Goal: Understand process/instructions

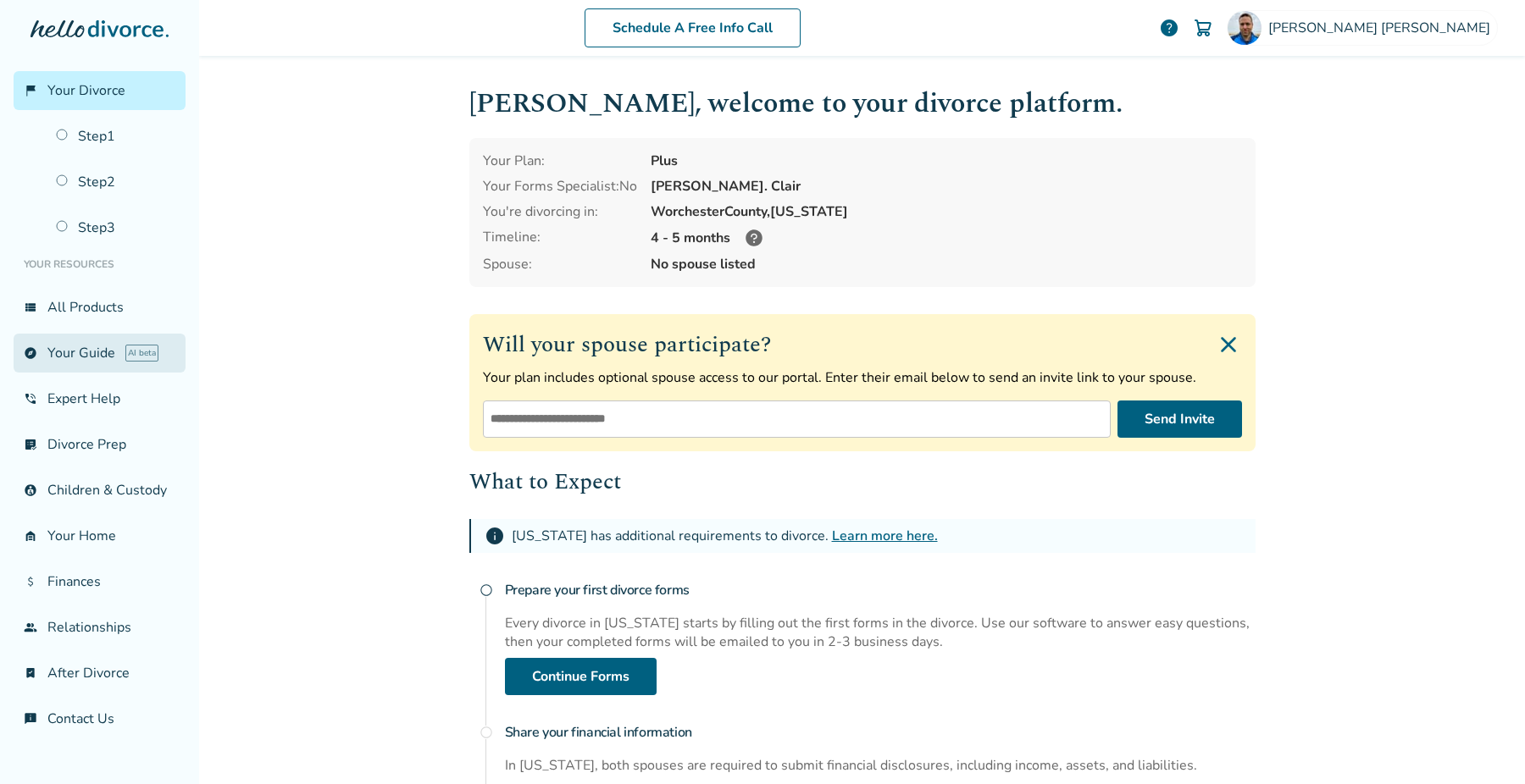
click at [83, 347] on link "explore Your Guide AI beta" at bounding box center [100, 353] width 172 height 39
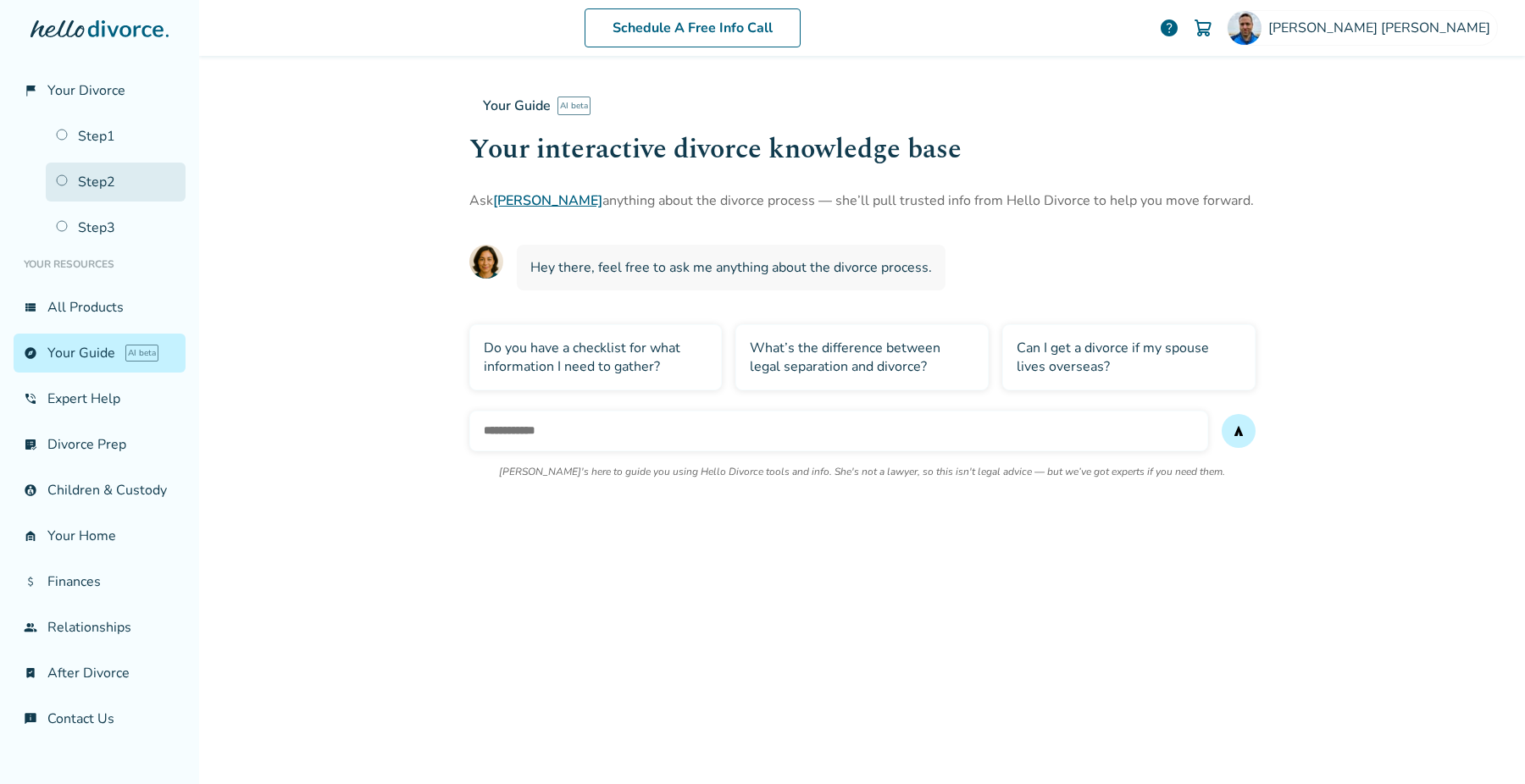
click at [94, 174] on link "Step 2" at bounding box center [115, 182] width 140 height 39
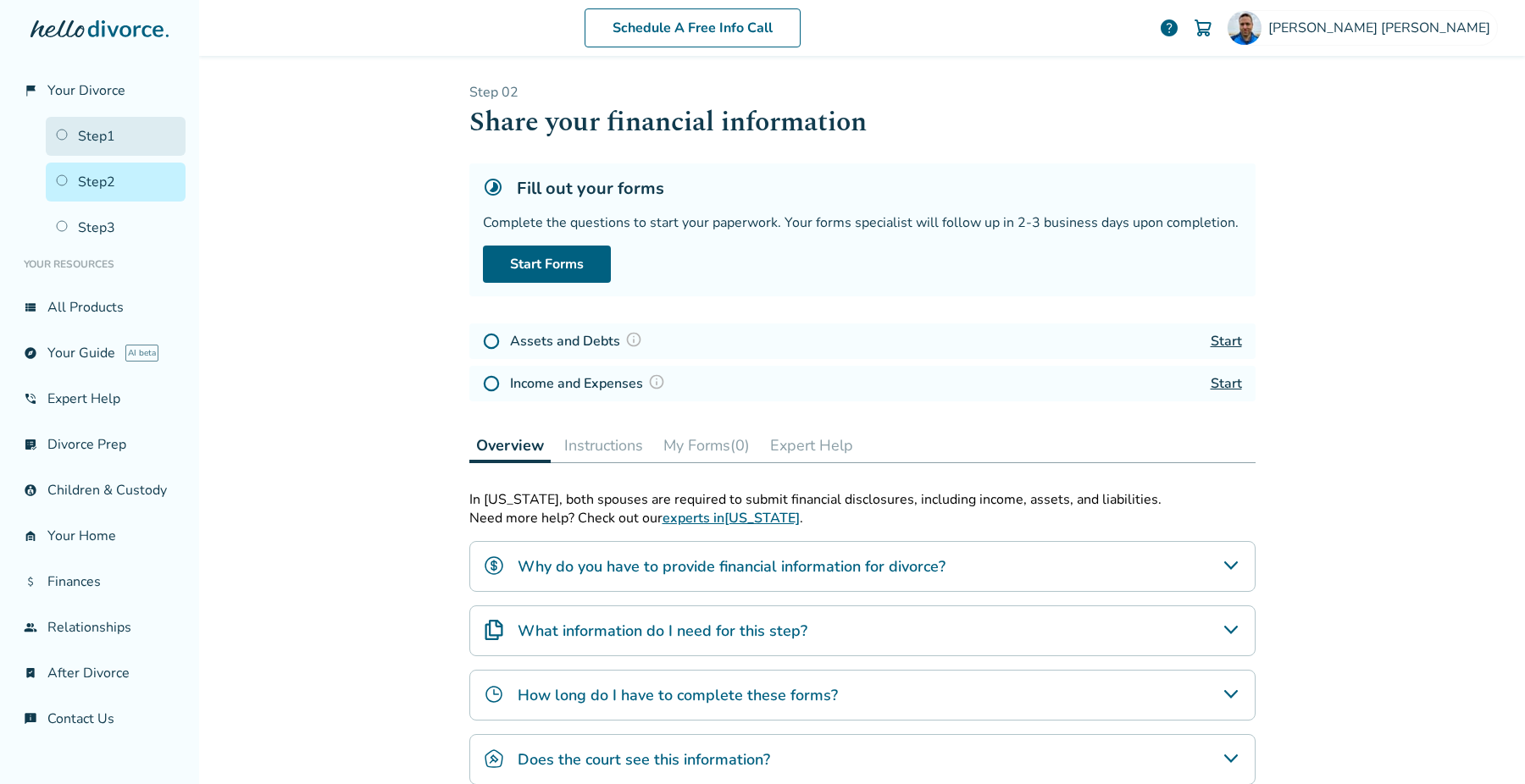
click at [104, 133] on link "Step 1" at bounding box center [115, 136] width 140 height 39
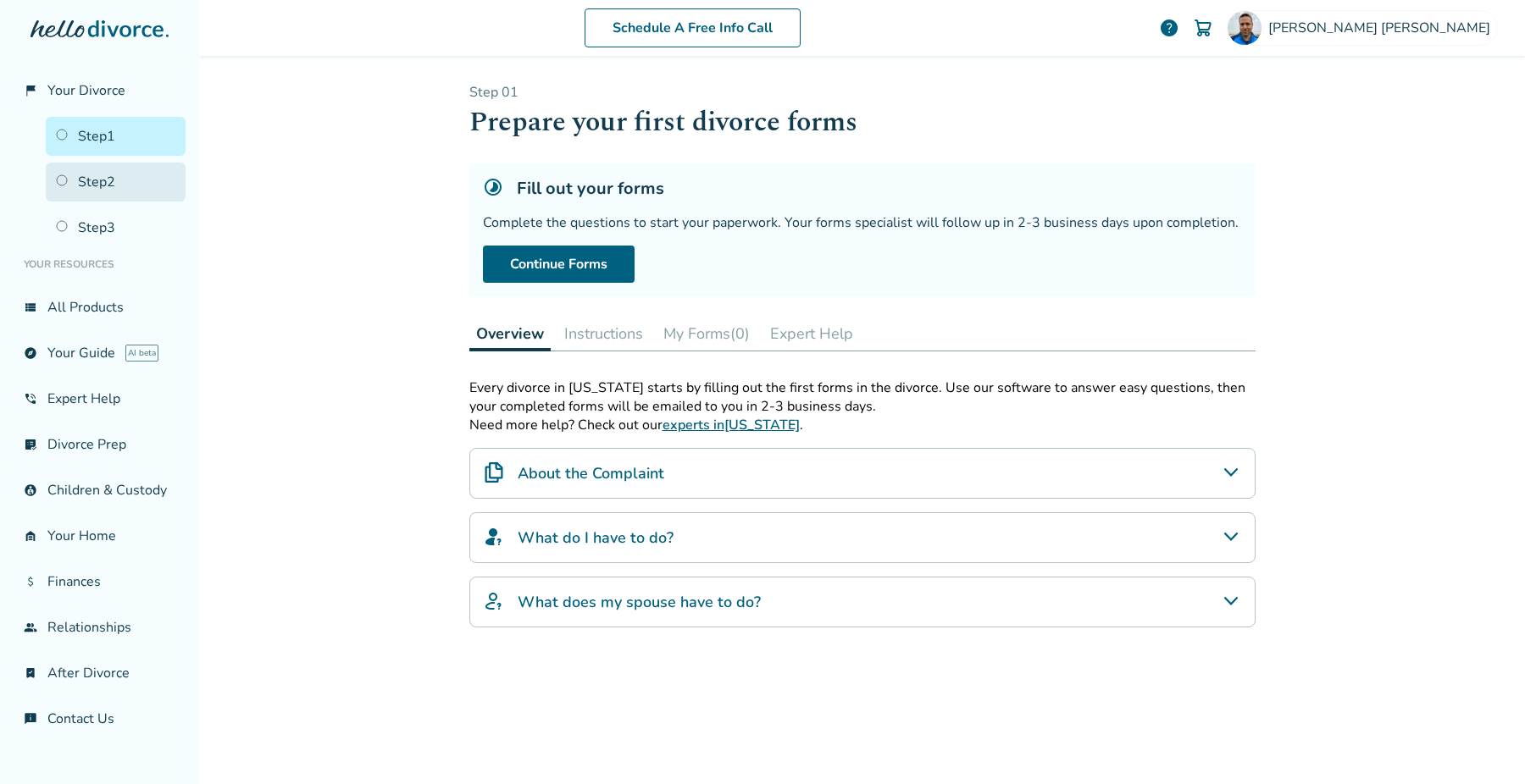
click at [106, 195] on link "Step 2" at bounding box center [115, 182] width 140 height 39
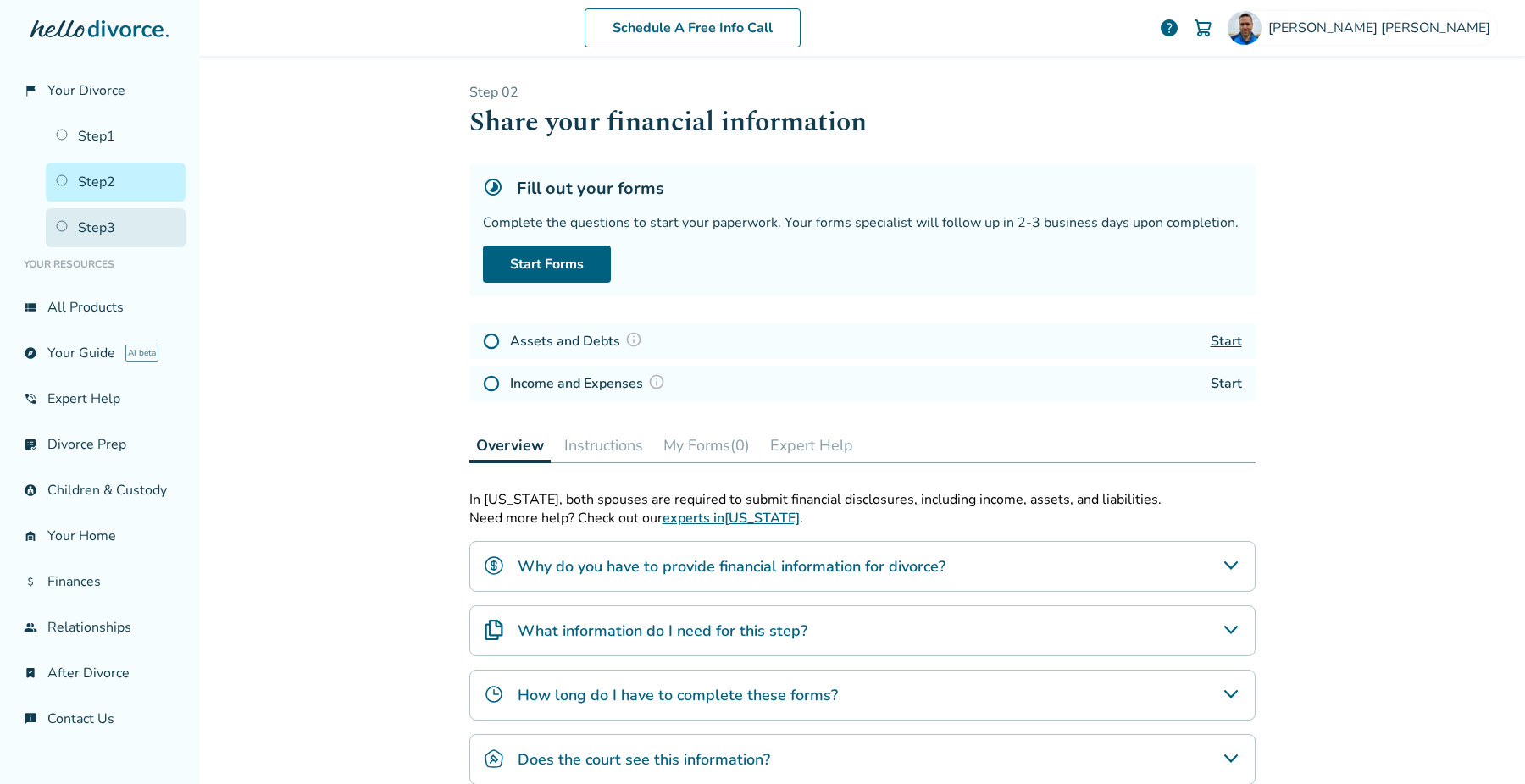
click at [99, 220] on link "Step 3" at bounding box center [115, 228] width 140 height 39
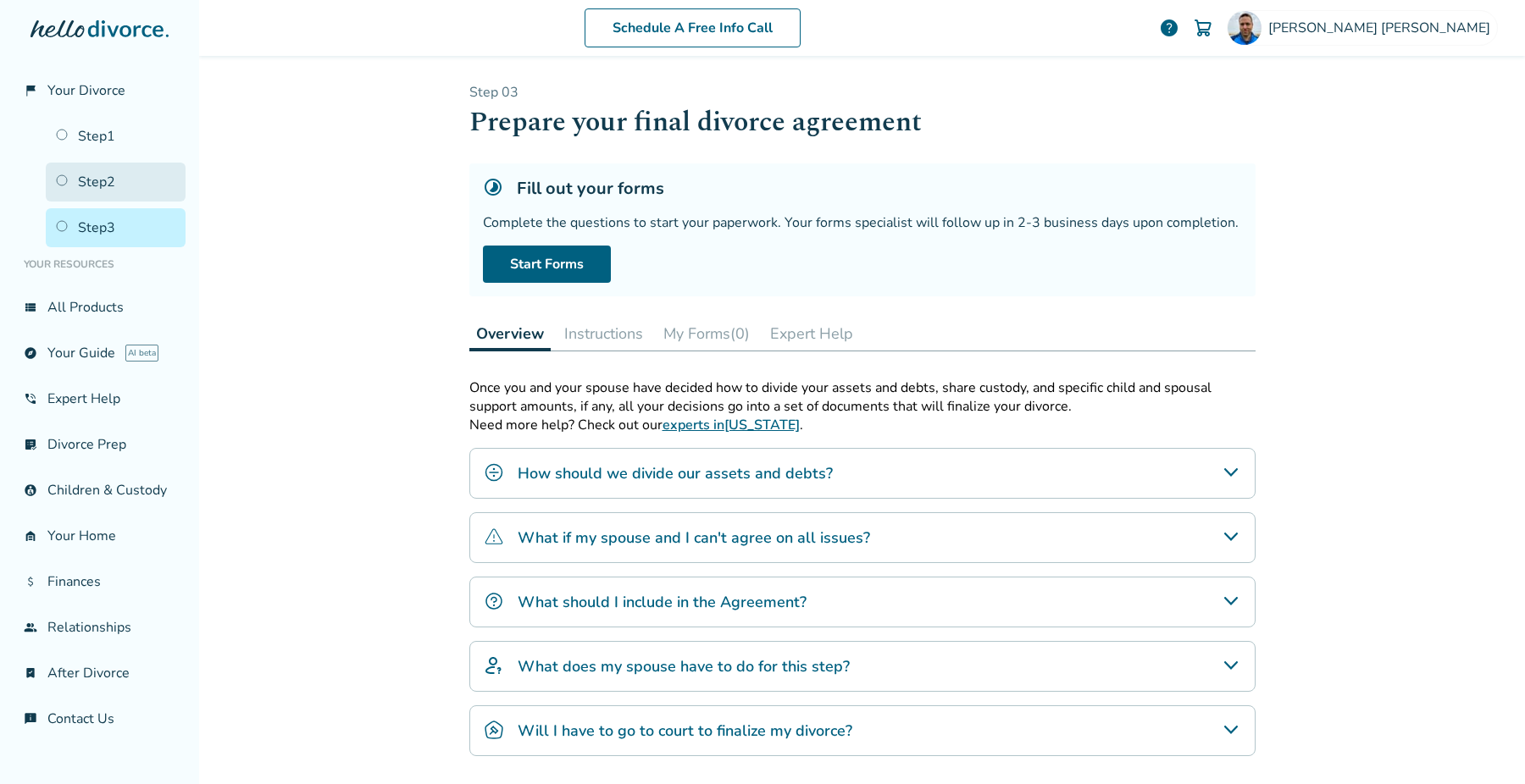
click at [104, 183] on link "Step 2" at bounding box center [115, 182] width 140 height 39
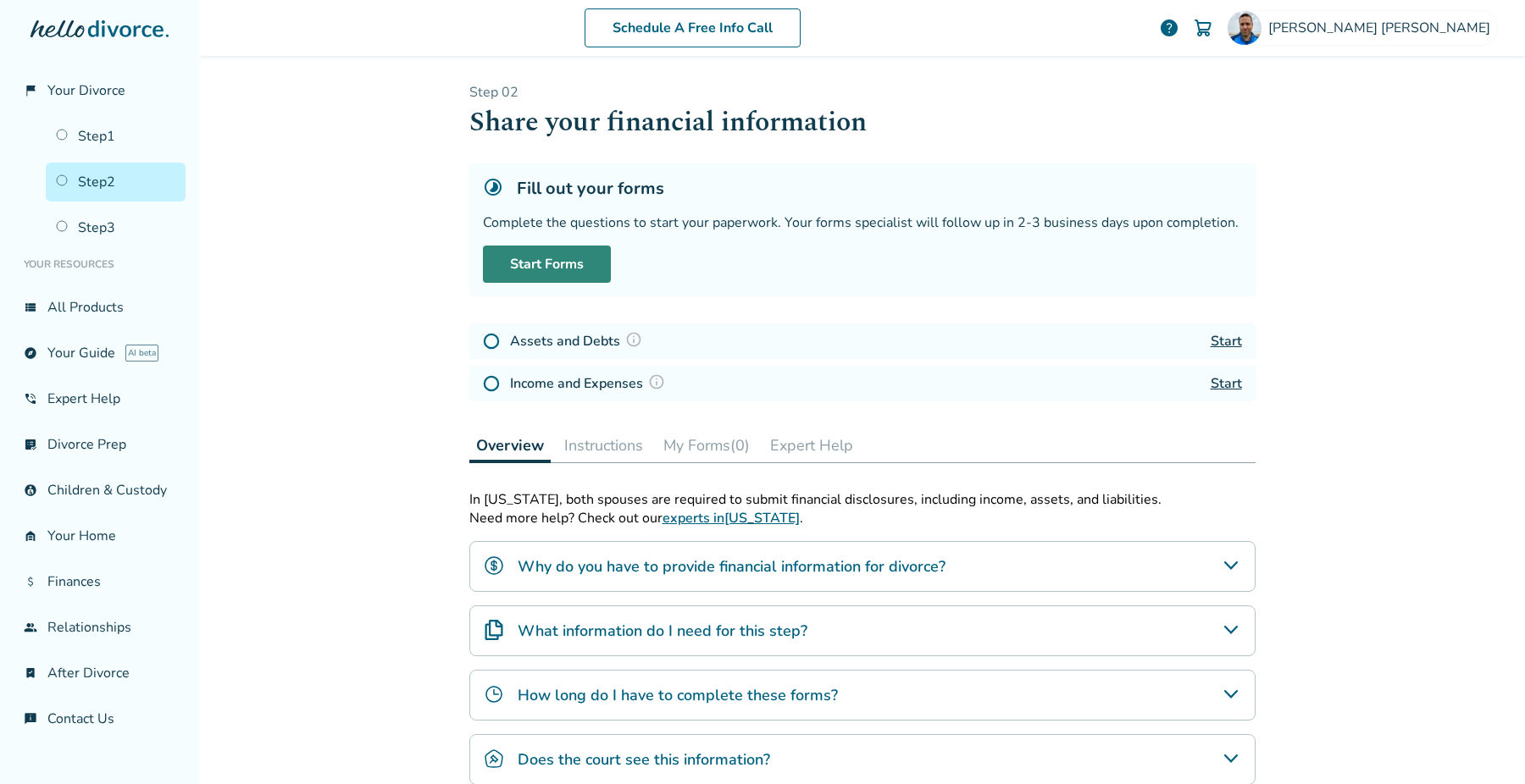
click at [543, 266] on link "Start Forms" at bounding box center [547, 264] width 128 height 37
click at [1214, 340] on link "Start" at bounding box center [1226, 341] width 32 height 19
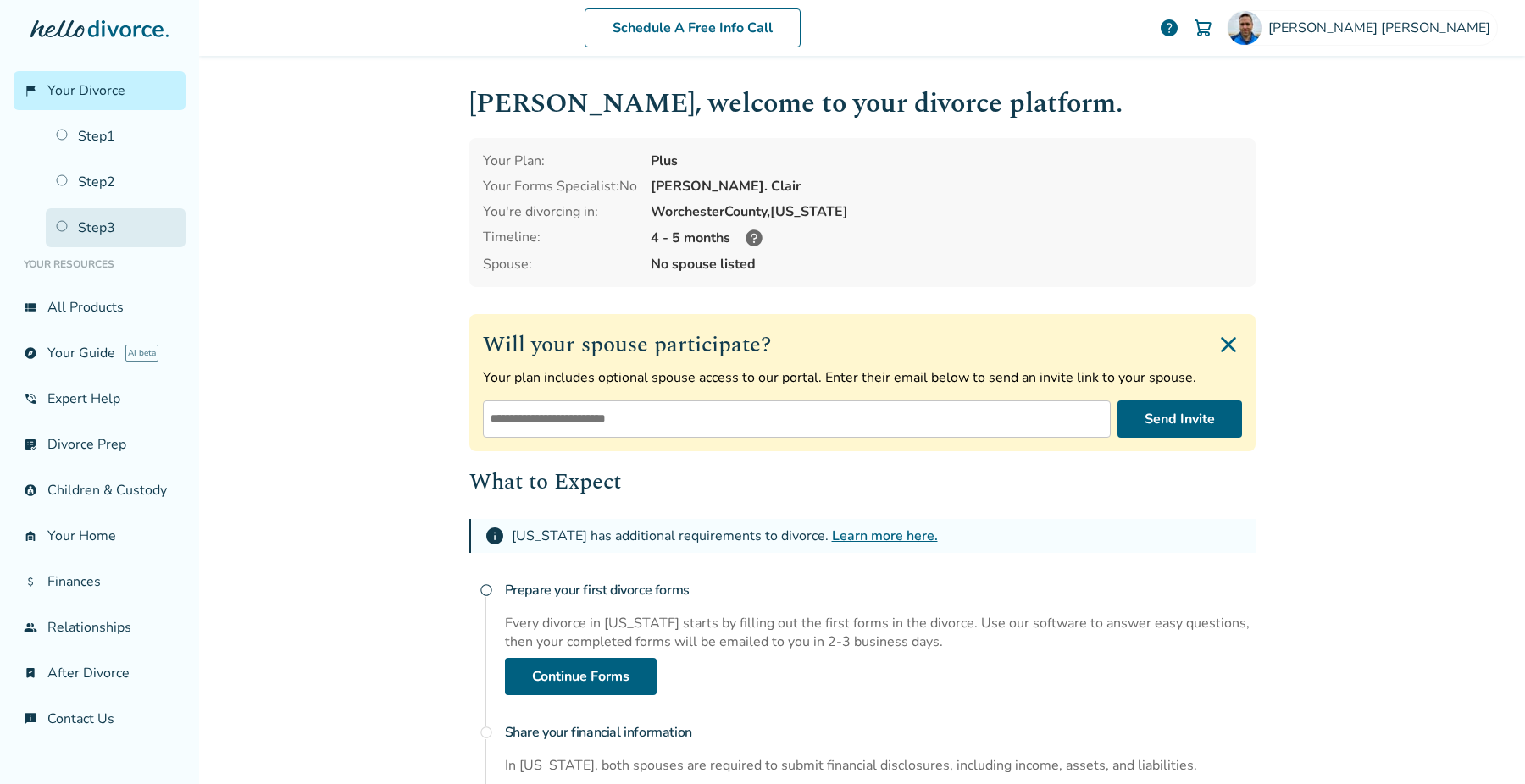
click at [113, 222] on link "Step 3" at bounding box center [115, 228] width 140 height 39
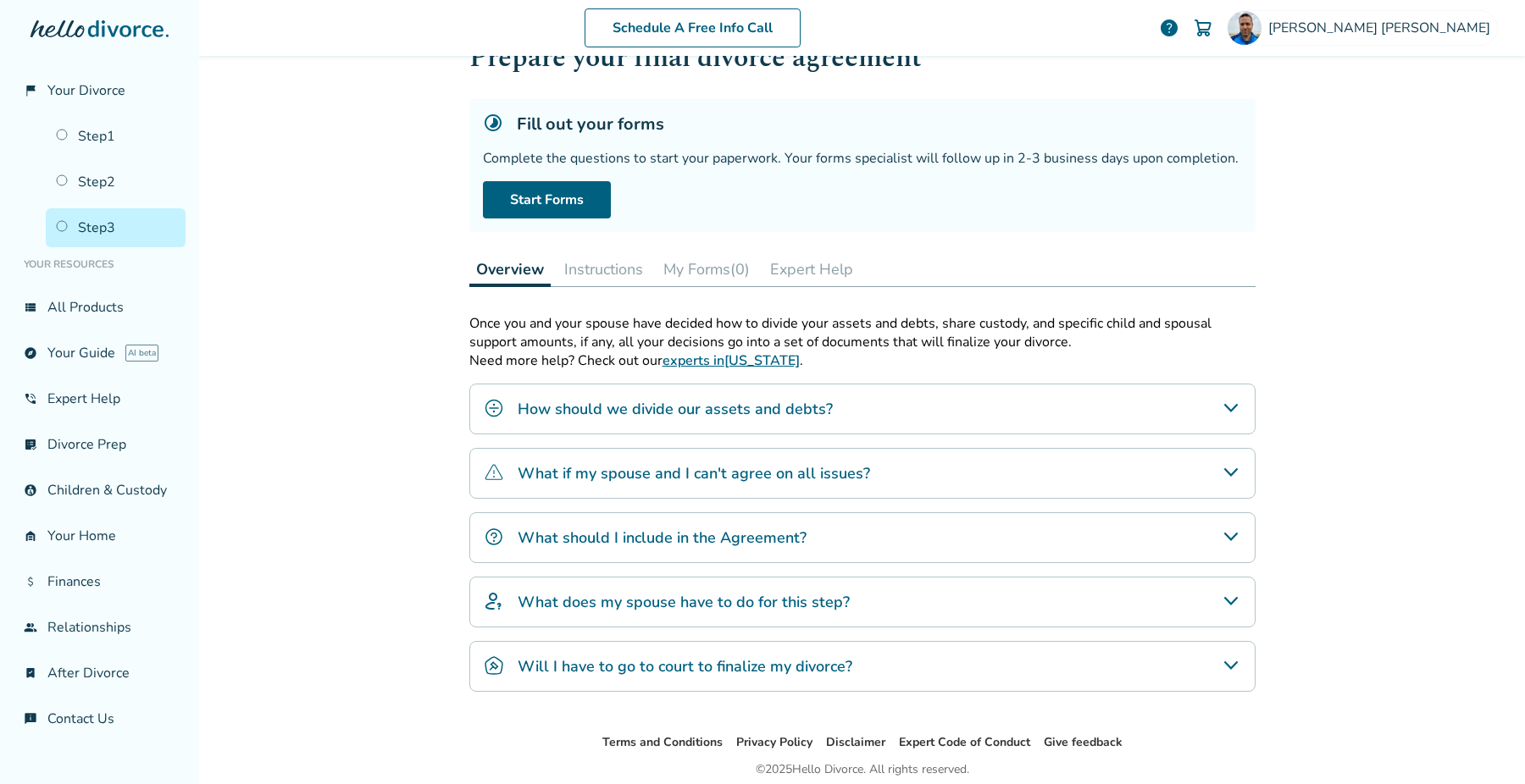
scroll to position [101, 0]
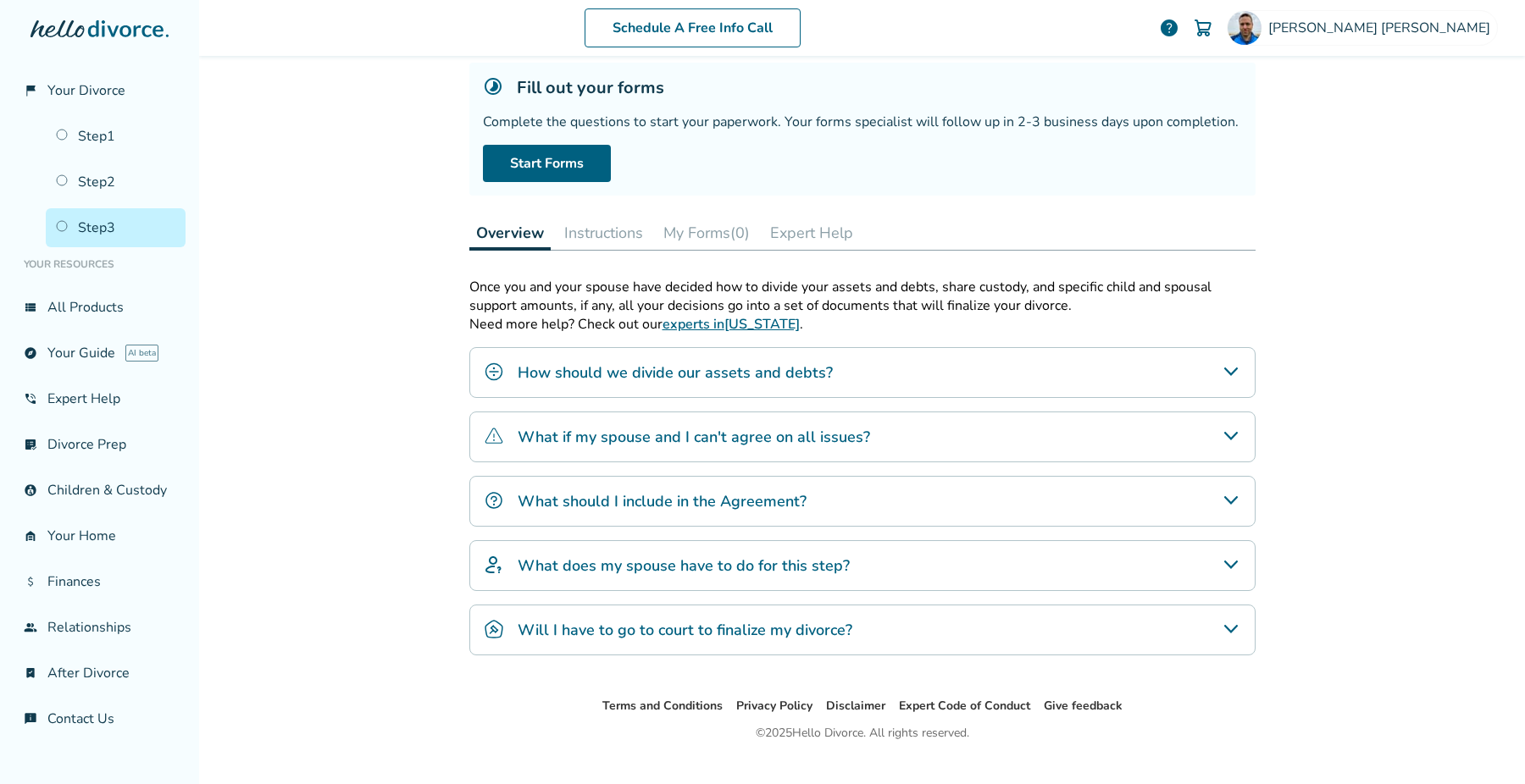
click at [618, 239] on button "Instructions" at bounding box center [604, 233] width 93 height 34
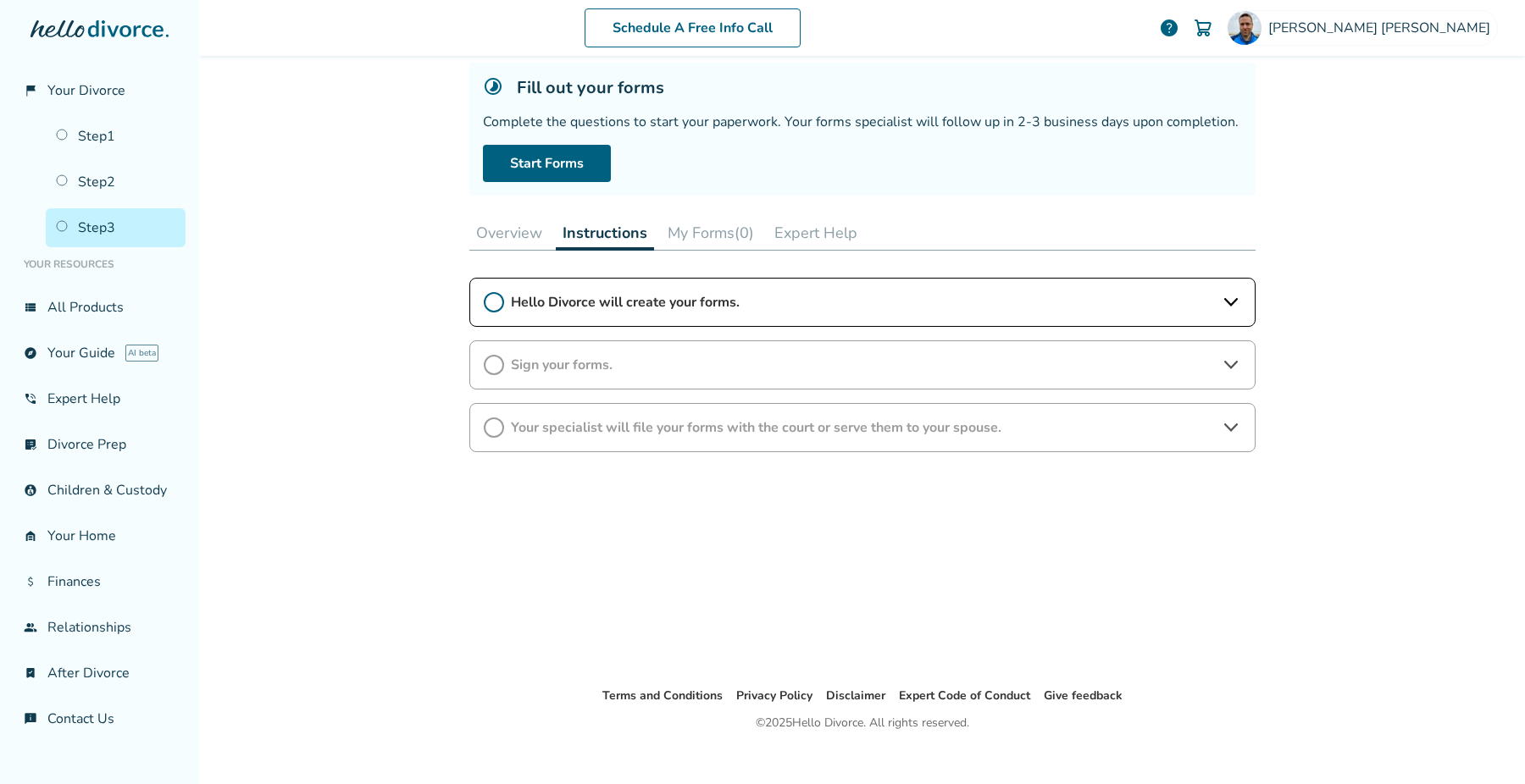
click at [493, 238] on button "Overview" at bounding box center [509, 233] width 80 height 34
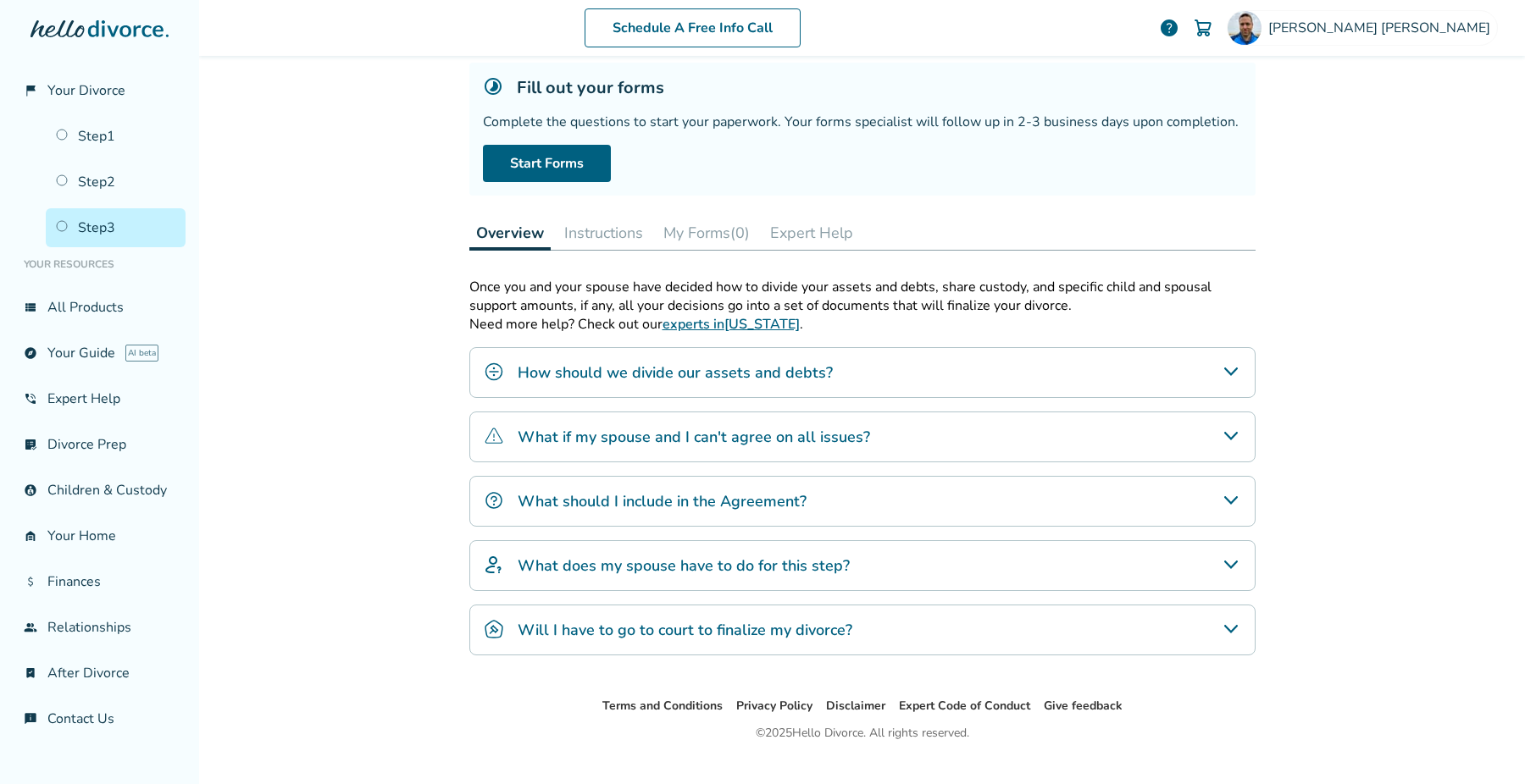
click at [345, 527] on div "Schedule A Free Info Call Keith Harrington help Schedule A Free Call Keith Harr…" at bounding box center [862, 392] width 1326 height 784
